Goal: Task Accomplishment & Management: Use online tool/utility

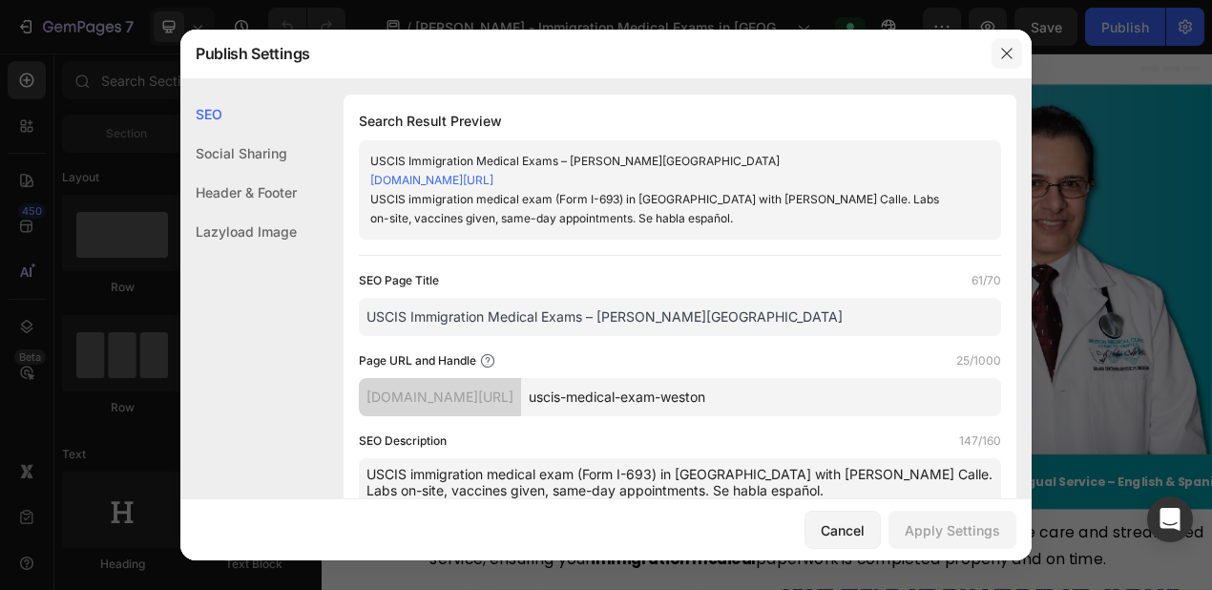
click at [1010, 50] on icon "button" at bounding box center [1006, 53] width 15 height 15
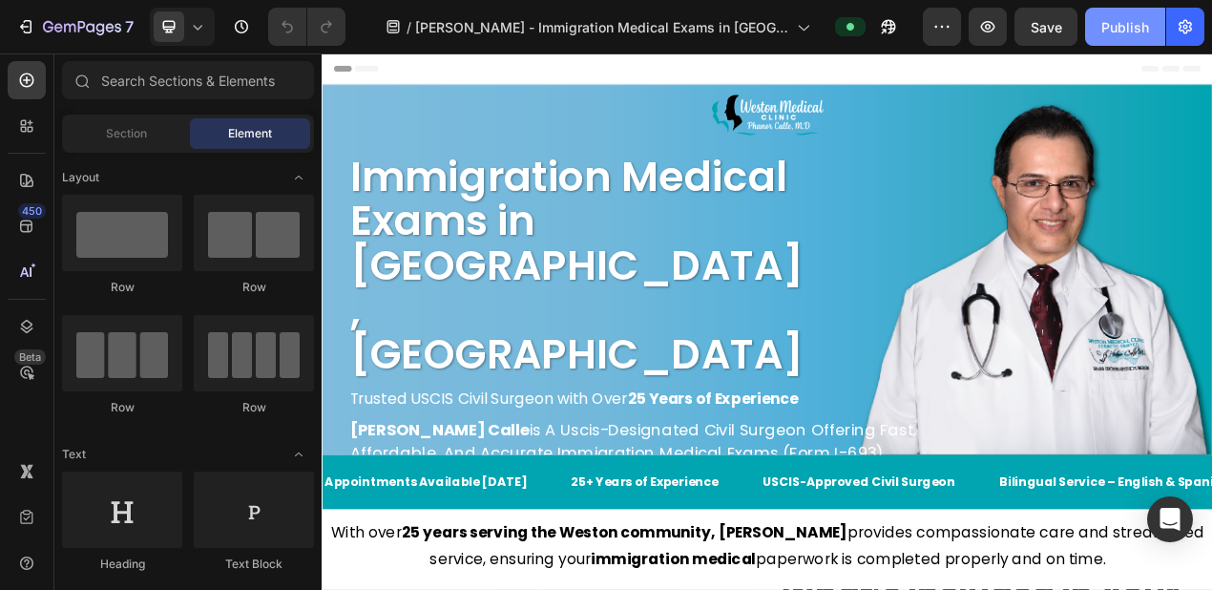
click at [1122, 30] on div "Publish" at bounding box center [1125, 27] width 48 height 20
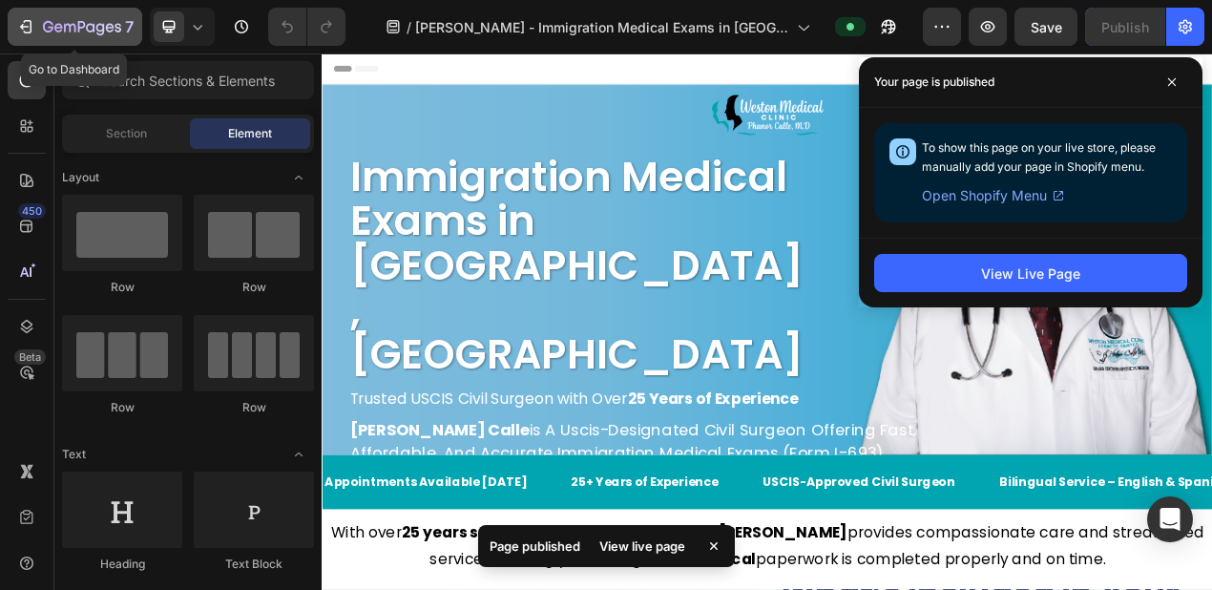
click at [28, 29] on icon "button" at bounding box center [25, 26] width 19 height 19
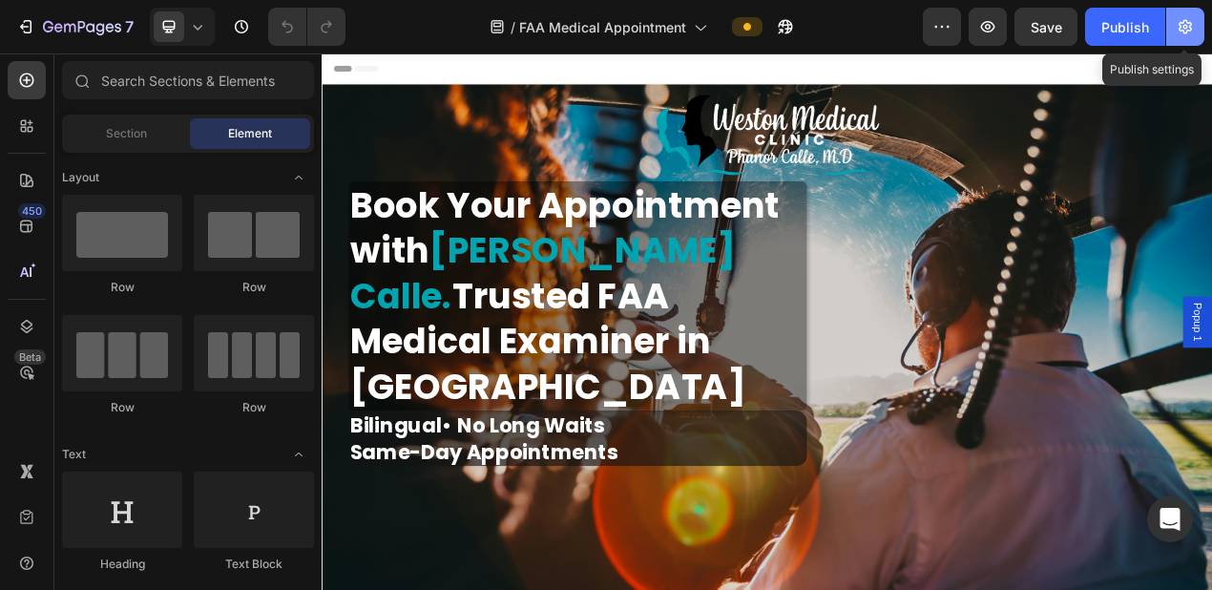
click at [1183, 21] on icon "button" at bounding box center [1185, 26] width 19 height 19
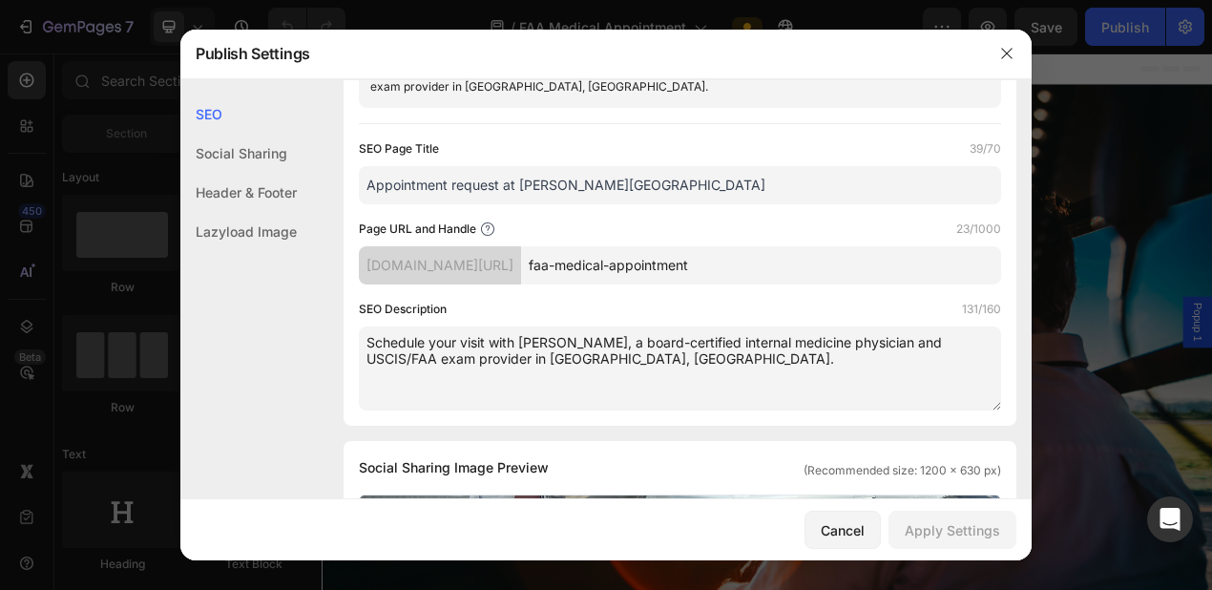
scroll to position [132, 0]
drag, startPoint x: 632, startPoint y: 357, endPoint x: 355, endPoint y: 348, distance: 276.9
click at [354, 346] on div "Search Result Preview Appointment request at Dr. Phanor Calle ud511h-5f.myshopi…" at bounding box center [680, 194] width 673 height 463
paste textarea "Book your FAA Aviation Medical Exam with Dr. Phanor Calle in Weston, FL. Fast s…"
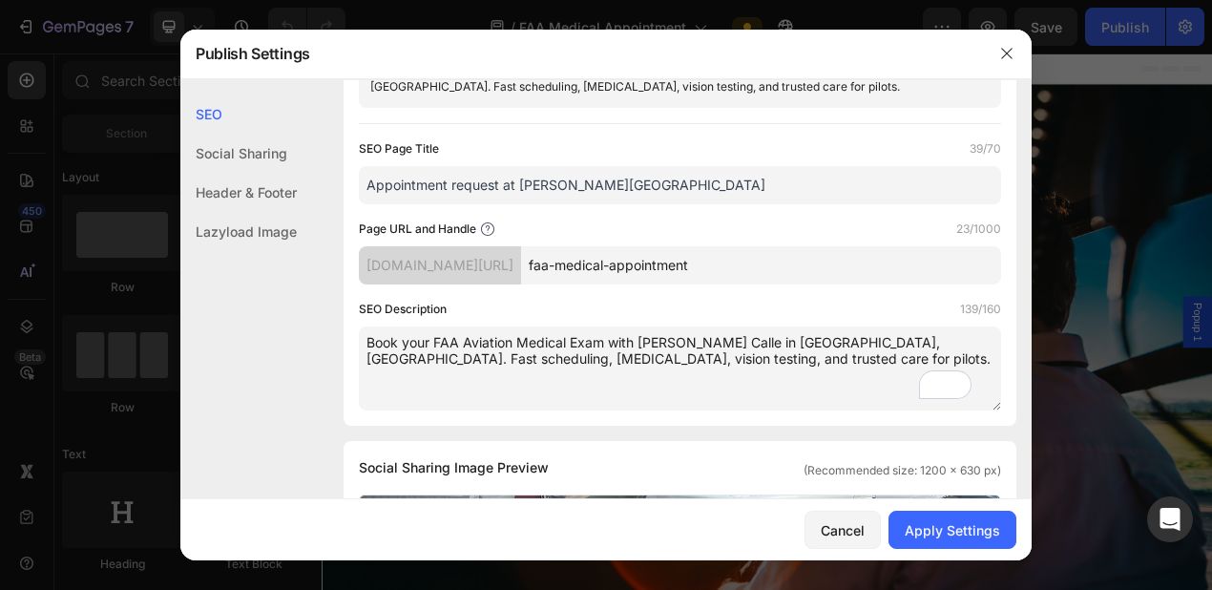
type textarea "Book your FAA Aviation Medical Exam with Dr. Phanor Calle in Weston, FL. Fast s…"
click at [945, 536] on div "Apply Settings" at bounding box center [952, 530] width 95 height 20
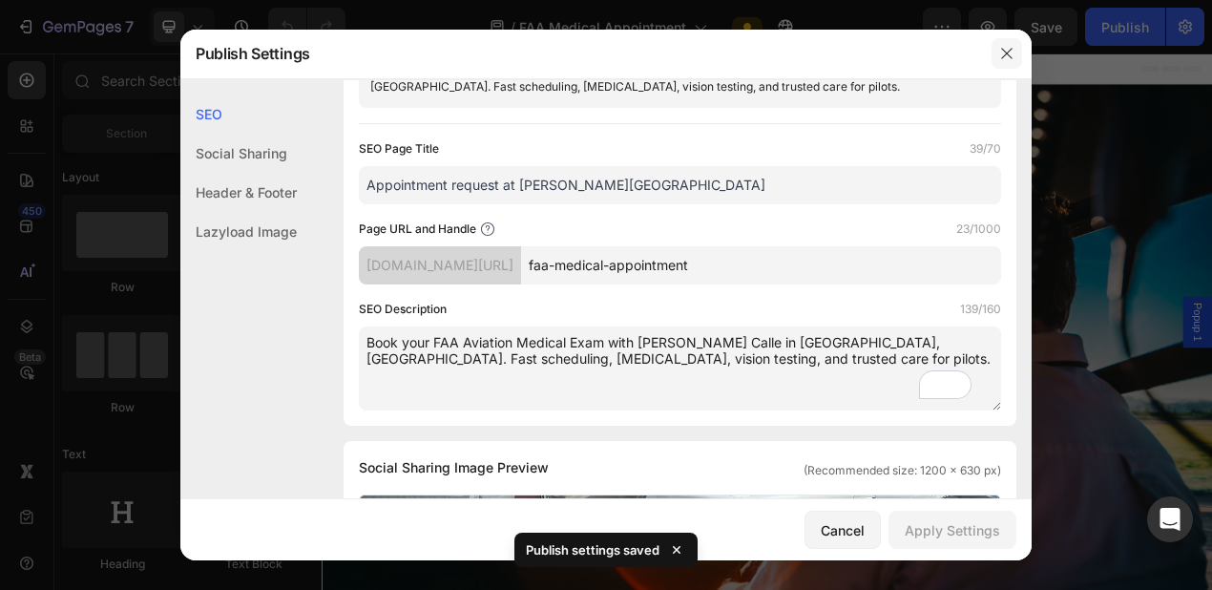
click at [1009, 48] on icon "button" at bounding box center [1006, 53] width 15 height 15
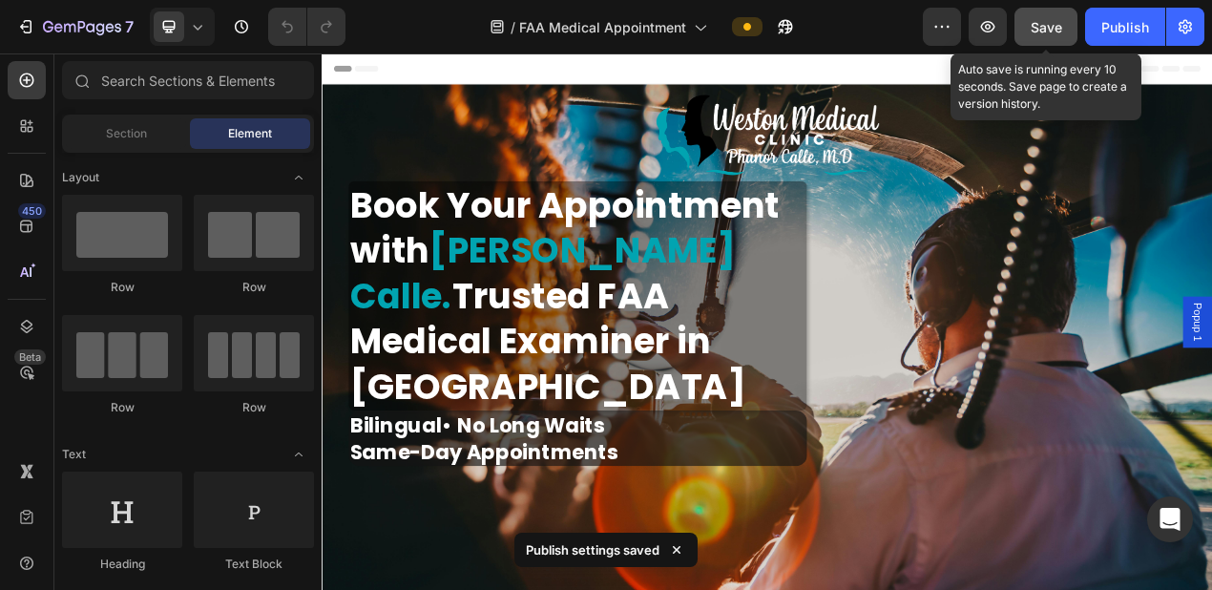
click at [1043, 34] on div "Save" at bounding box center [1046, 27] width 31 height 20
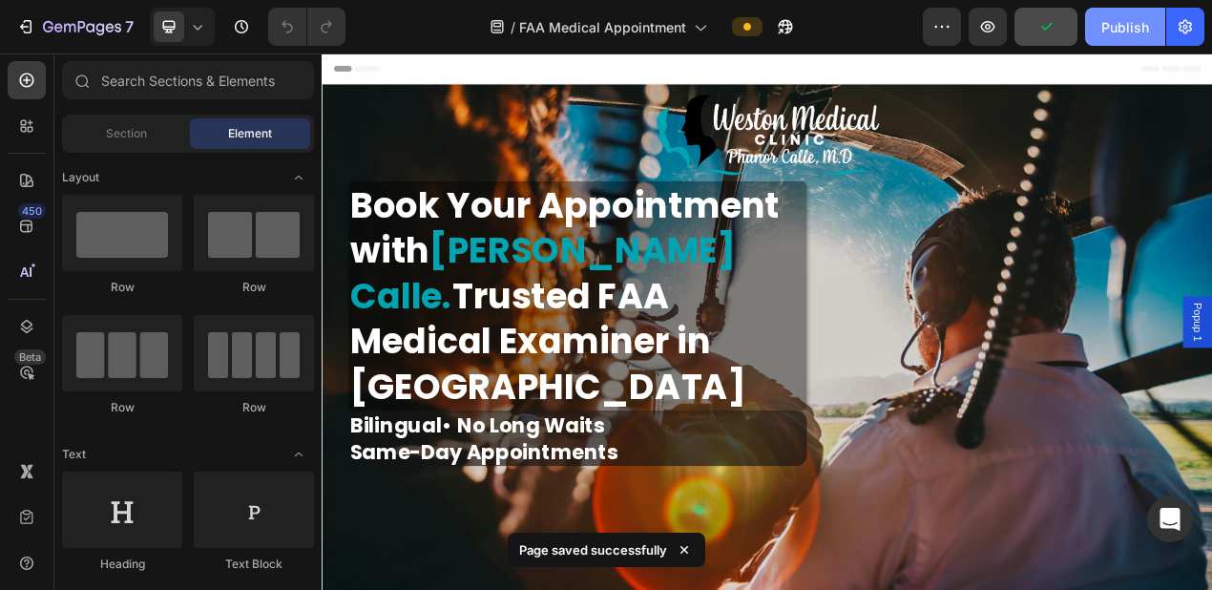
click at [1128, 25] on div "Publish" at bounding box center [1125, 27] width 48 height 20
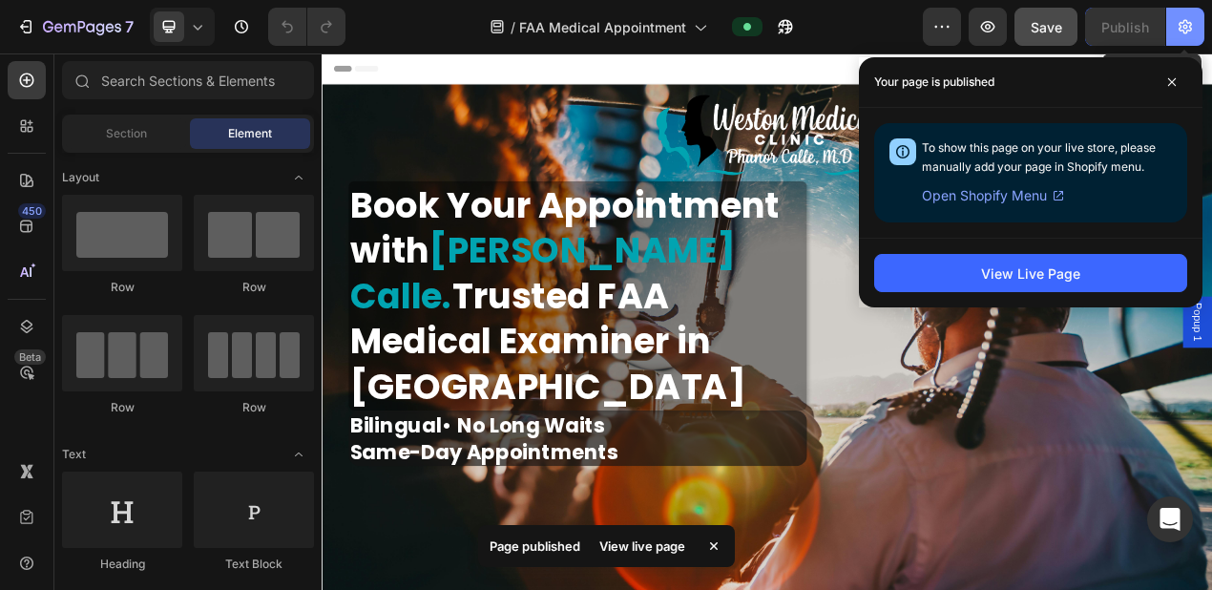
click at [1187, 31] on icon "button" at bounding box center [1185, 27] width 13 height 14
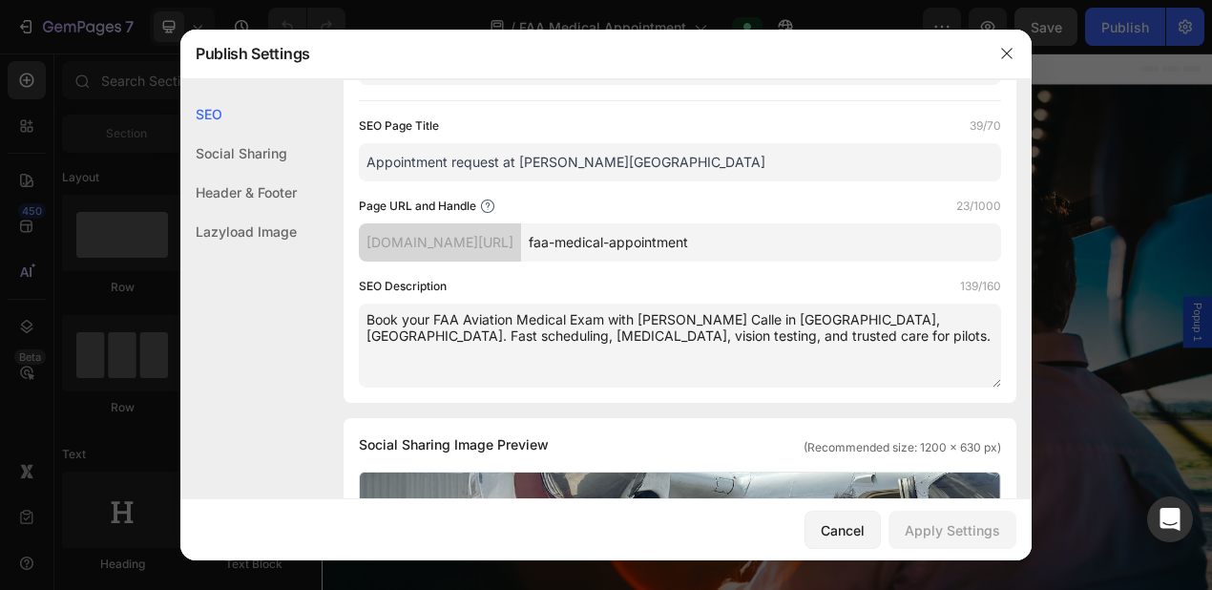
scroll to position [147, 0]
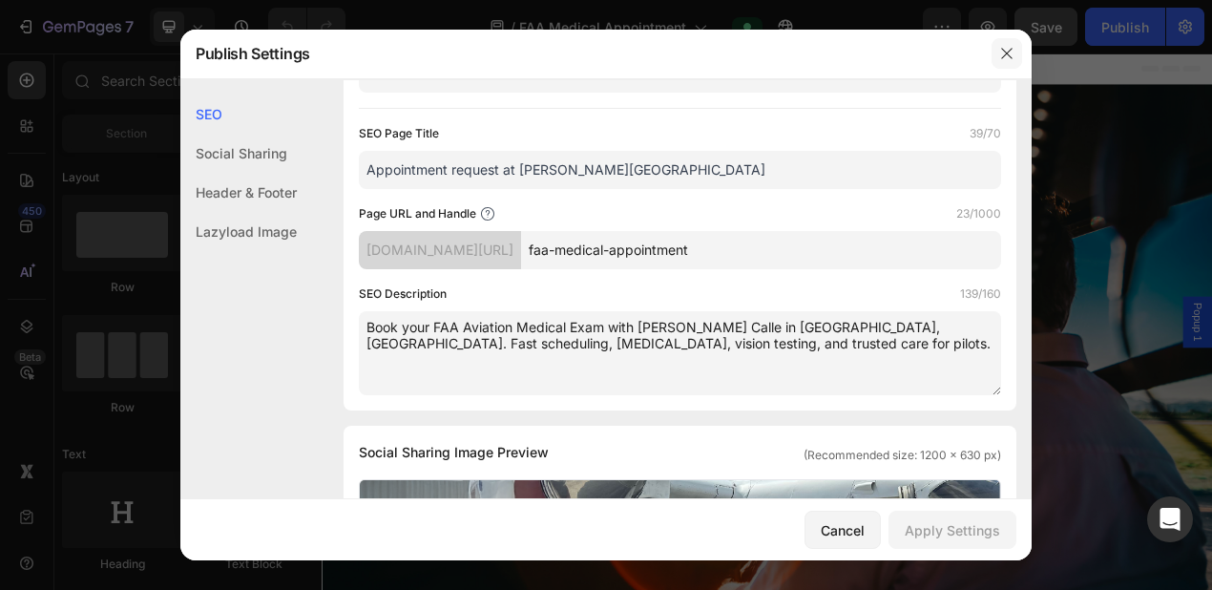
click at [1007, 52] on icon "button" at bounding box center [1006, 54] width 10 height 10
